Goal: Information Seeking & Learning: Learn about a topic

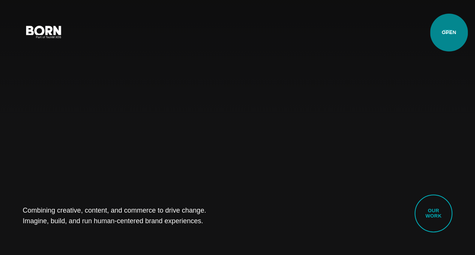
click at [449, 32] on button "Primary Menu" at bounding box center [448, 31] width 18 height 16
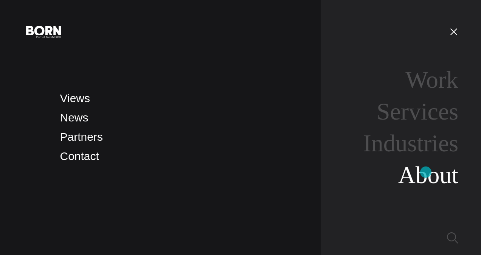
click at [425, 172] on link "About" at bounding box center [428, 174] width 60 height 27
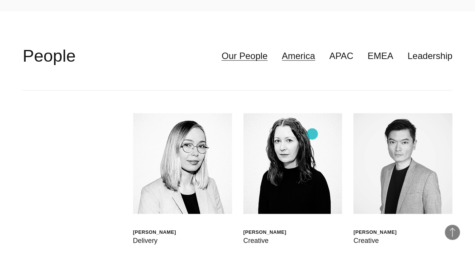
scroll to position [1738, 0]
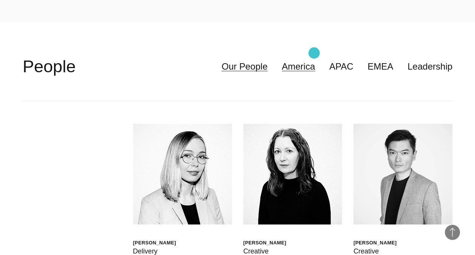
click at [314, 59] on link "America" at bounding box center [298, 66] width 33 height 14
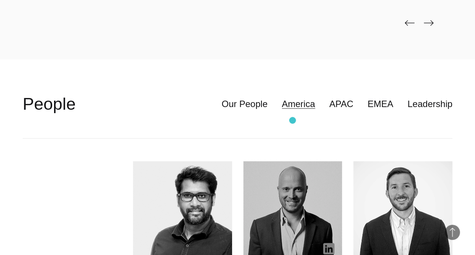
scroll to position [1700, 0]
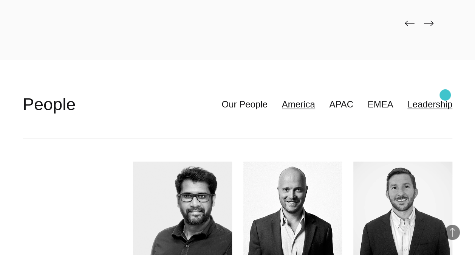
click at [445, 97] on link "Leadership" at bounding box center [429, 104] width 45 height 14
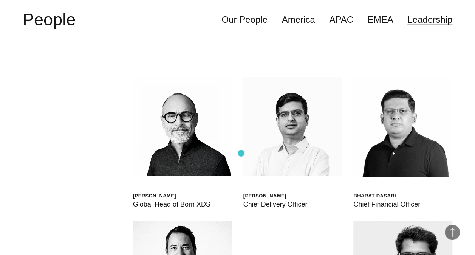
scroll to position [1776, 0]
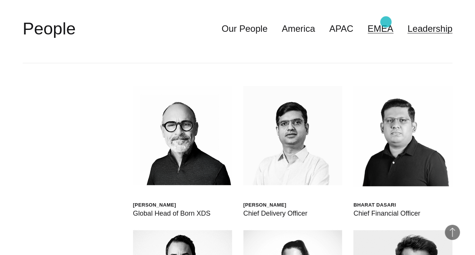
click at [386, 22] on link "EMEA" at bounding box center [381, 29] width 26 height 14
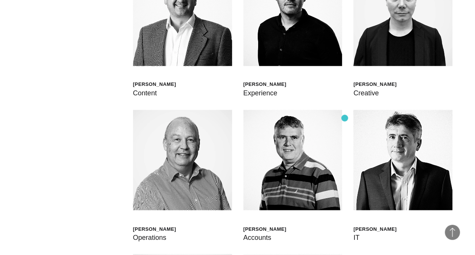
scroll to position [2229, 0]
